Goal: Task Accomplishment & Management: Complete application form

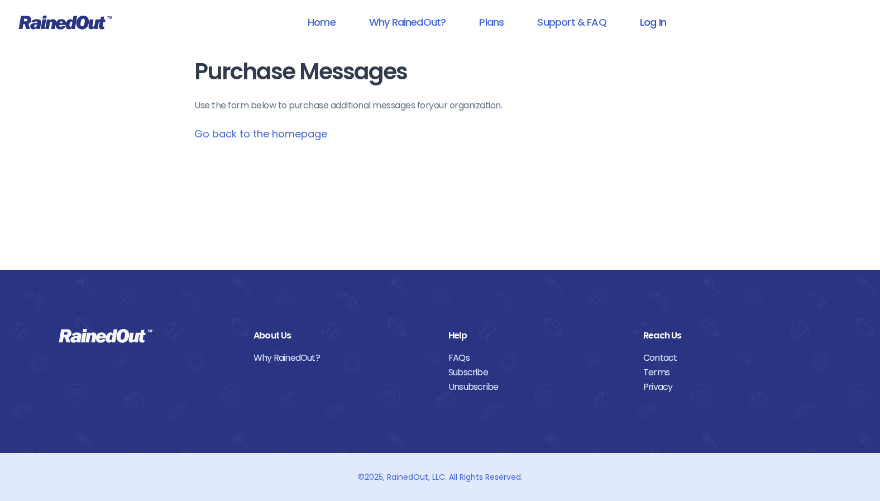
click at [649, 26] on link "Log In" at bounding box center [652, 21] width 55 height 25
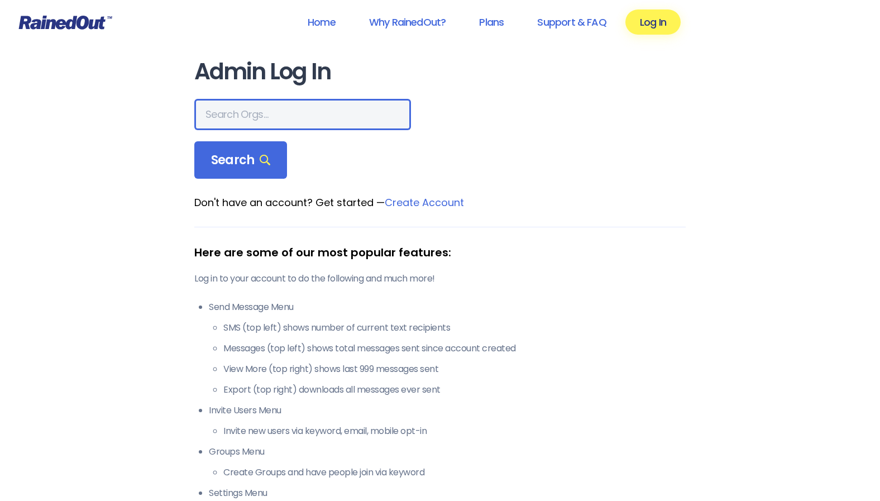
click at [294, 117] on input "text" at bounding box center [302, 114] width 217 height 31
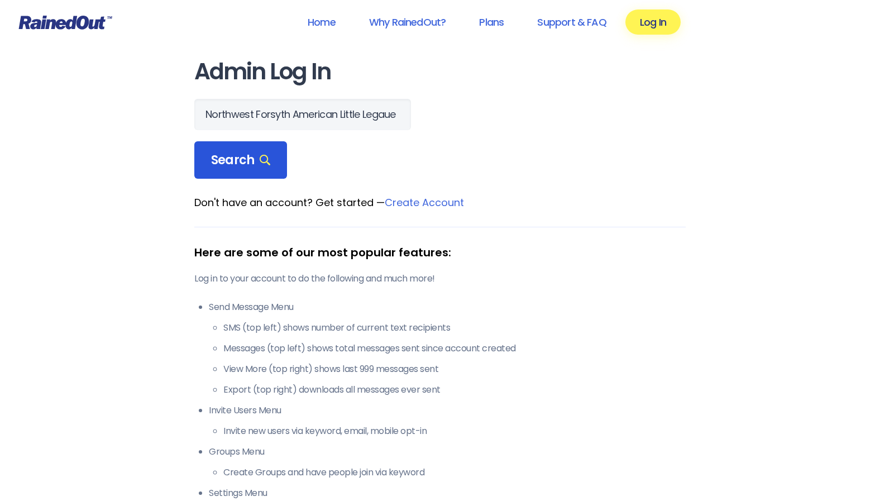
click at [252, 163] on span "Search" at bounding box center [240, 160] width 59 height 16
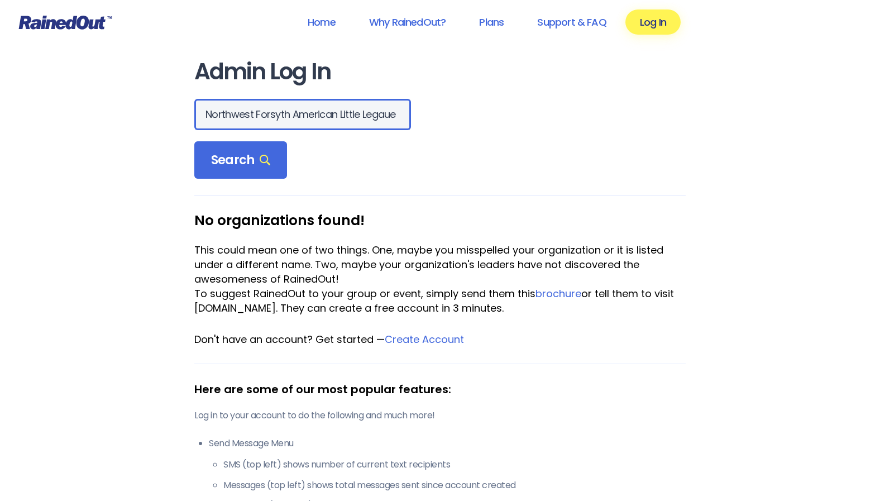
click at [287, 113] on input "Northwest Forsyth American Little Legaue" at bounding box center [302, 114] width 217 height 31
click at [327, 114] on input "Northwest Forsyth American Little Legaue" at bounding box center [302, 114] width 217 height 31
drag, startPoint x: 203, startPoint y: 117, endPoint x: 404, endPoint y: 116, distance: 201.0
click at [404, 116] on div "Northwest Forsyth American Little Legaue" at bounding box center [439, 114] width 491 height 31
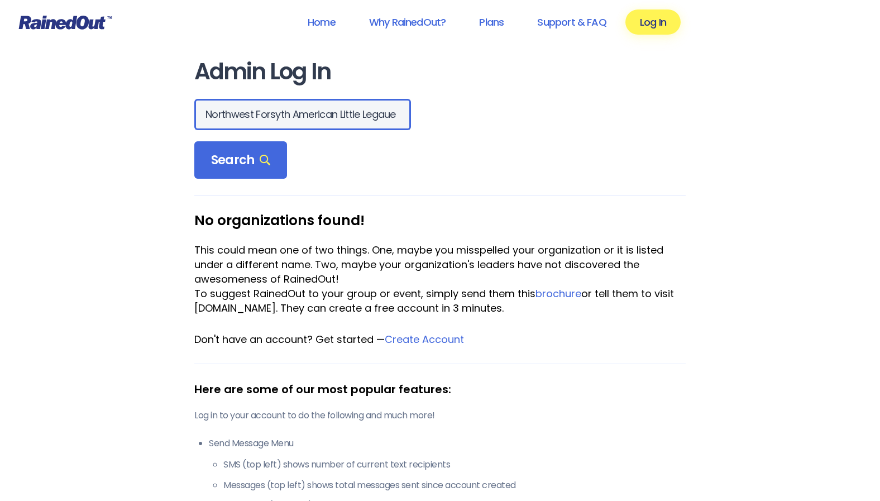
click at [314, 115] on input "Northwest Forsyth American Little Legaue" at bounding box center [302, 114] width 217 height 31
click at [309, 117] on input "Northwest Forsyth American Little Legaue" at bounding box center [302, 114] width 217 height 31
click at [324, 114] on input "Northwest Forsyth American Little Leagaue" at bounding box center [302, 114] width 217 height 31
type input "Northwest Forsyth American Little League"
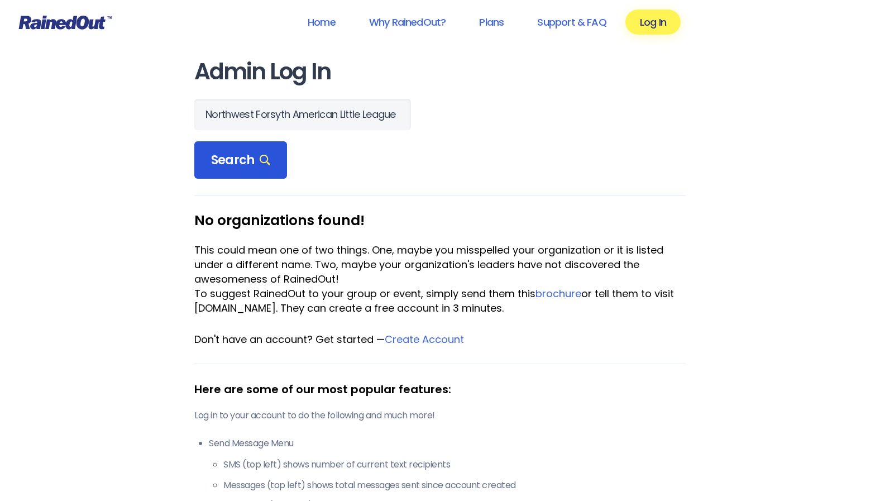
scroll to position [0, 0]
click at [256, 154] on span "Search" at bounding box center [240, 160] width 59 height 16
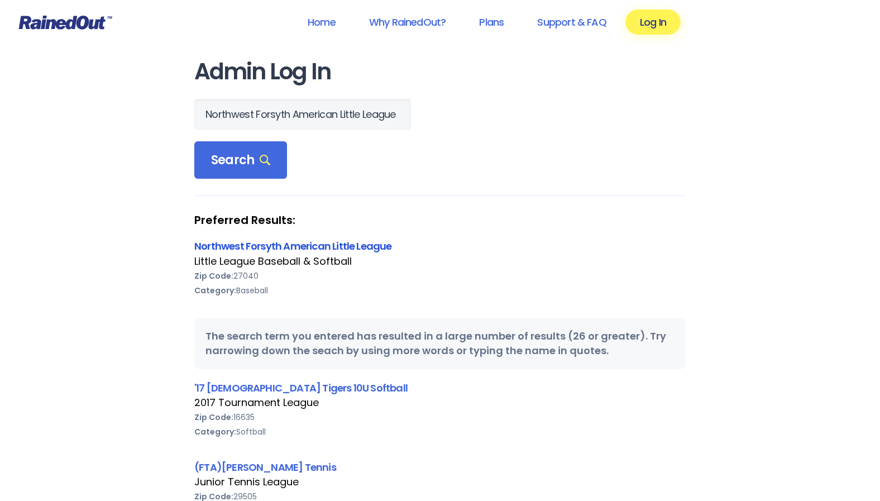
click at [310, 244] on link "Northwest Forsyth American Little League" at bounding box center [293, 246] width 198 height 14
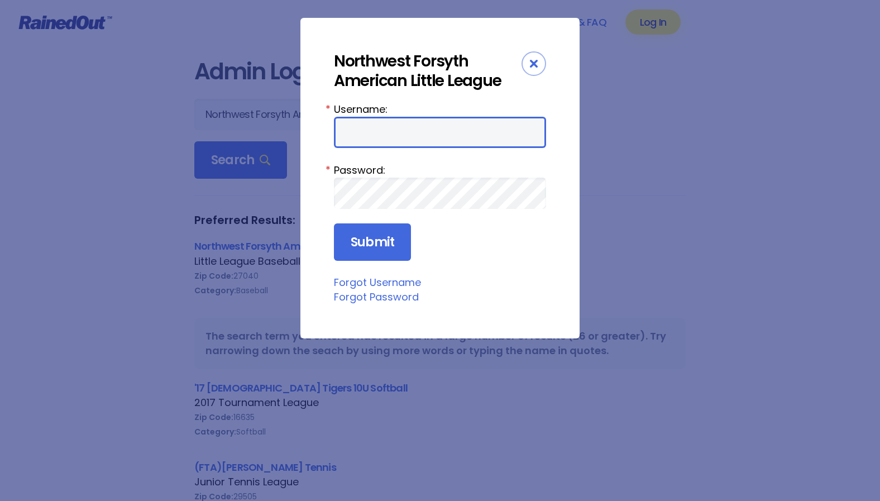
click at [410, 137] on input "Username:" at bounding box center [440, 132] width 212 height 31
type input "NWFALL"
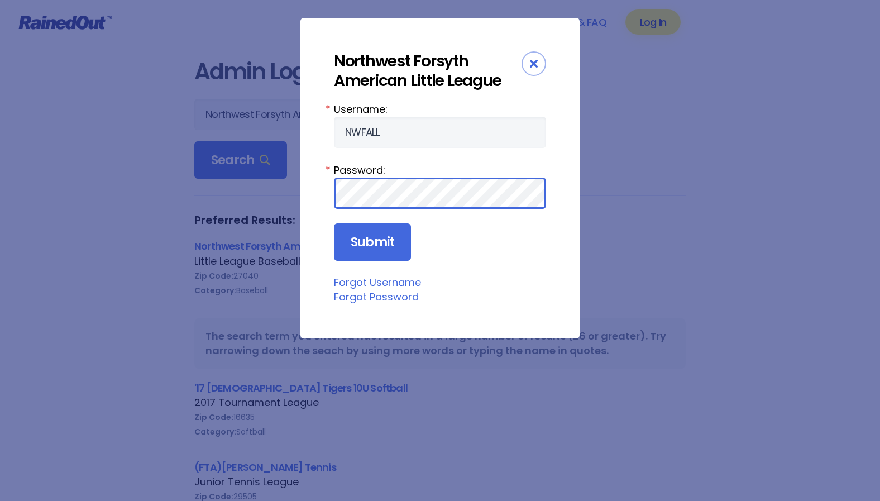
click at [334, 223] on input "Submit" at bounding box center [372, 242] width 77 height 38
